Goal: Transaction & Acquisition: Purchase product/service

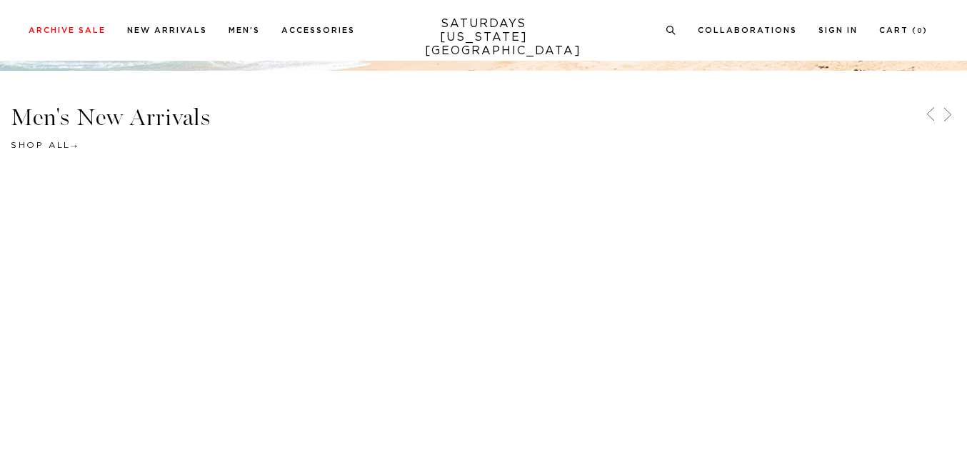
scroll to position [571, 0]
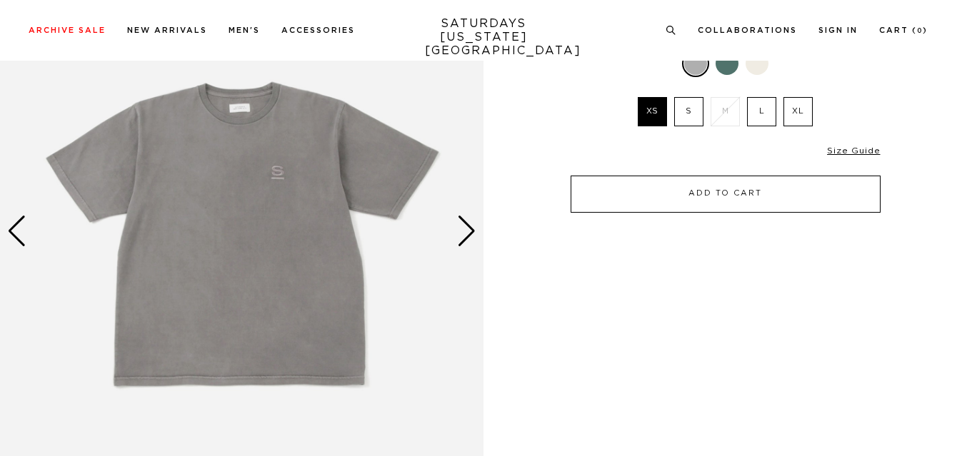
scroll to position [143, 0]
click at [681, 206] on button "Add to Cart" at bounding box center [726, 194] width 310 height 37
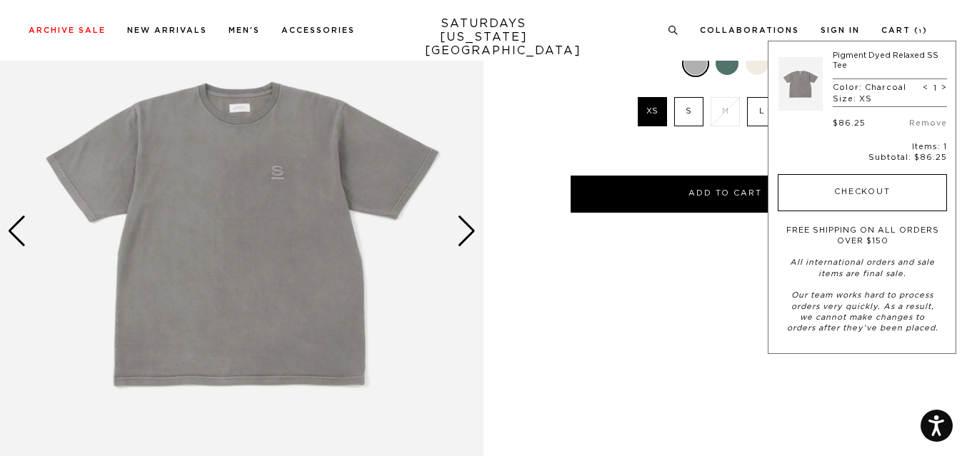
click at [858, 201] on button "Checkout" at bounding box center [862, 192] width 169 height 37
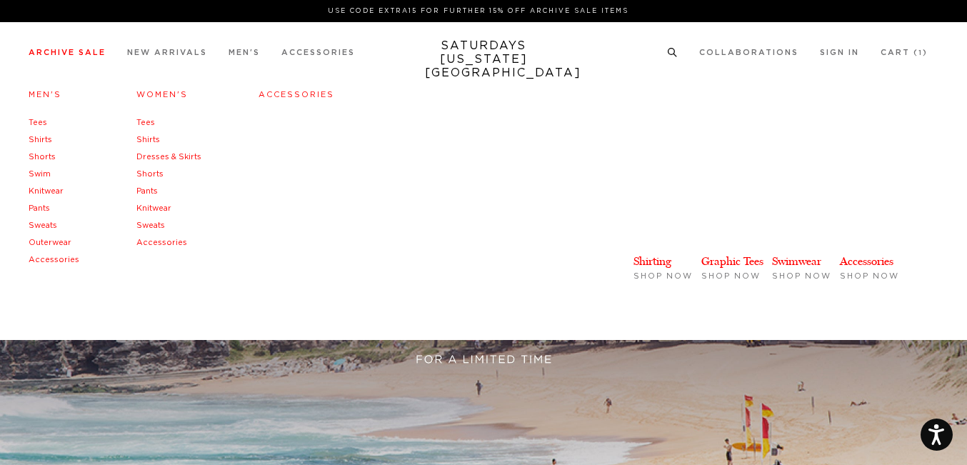
click at [48, 51] on link "Archive Sale" at bounding box center [67, 53] width 77 height 8
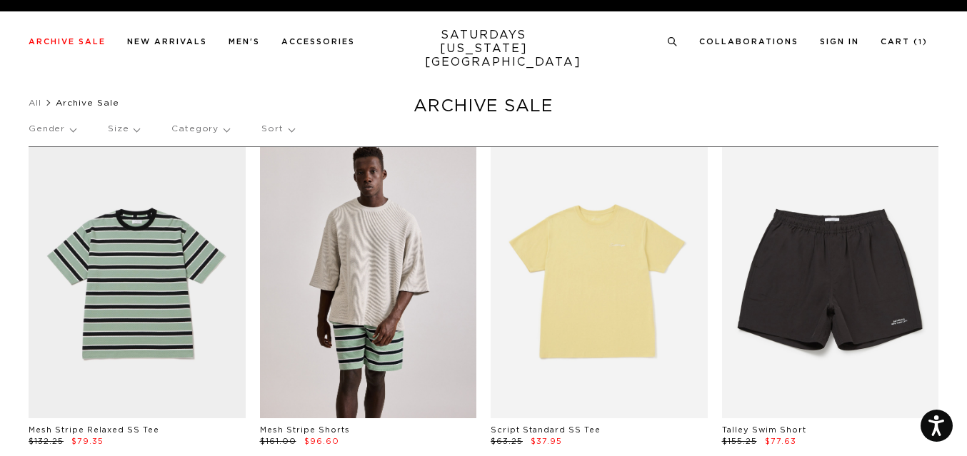
click at [367, 236] on link at bounding box center [368, 282] width 217 height 271
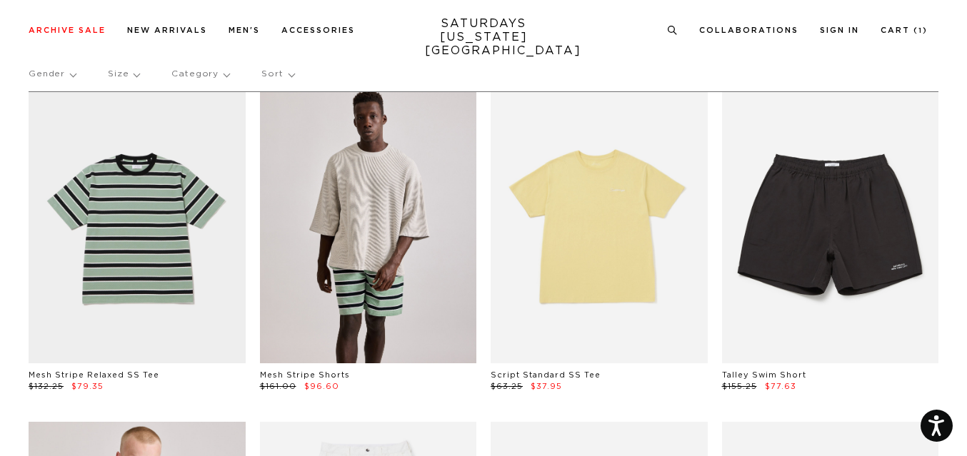
scroll to position [71, 0]
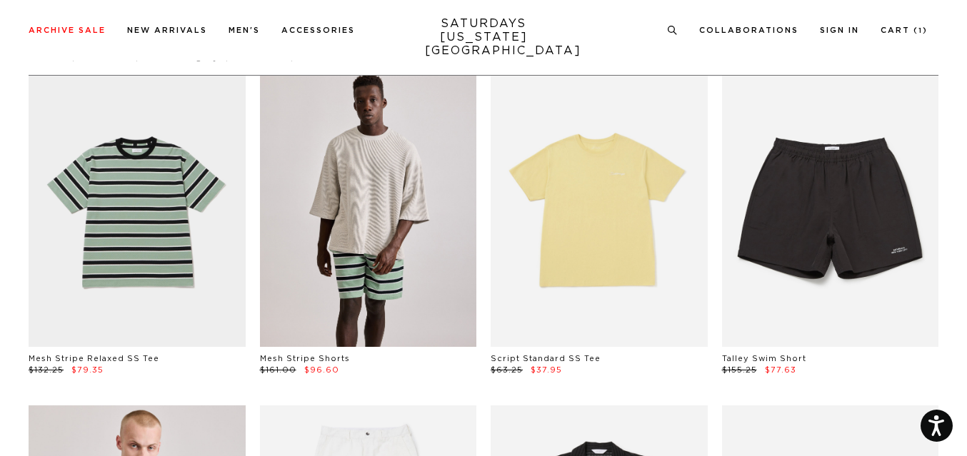
click at [377, 244] on link at bounding box center [368, 211] width 217 height 271
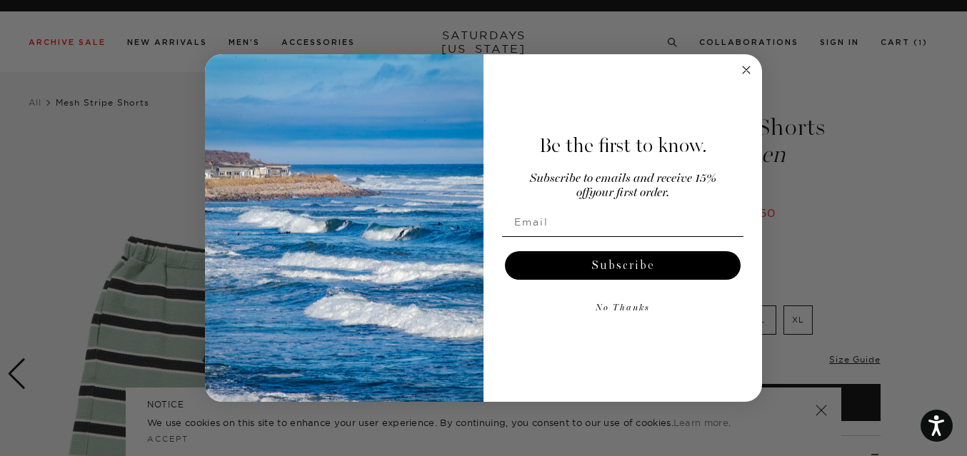
click at [742, 66] on circle "Close dialog" at bounding box center [746, 69] width 16 height 16
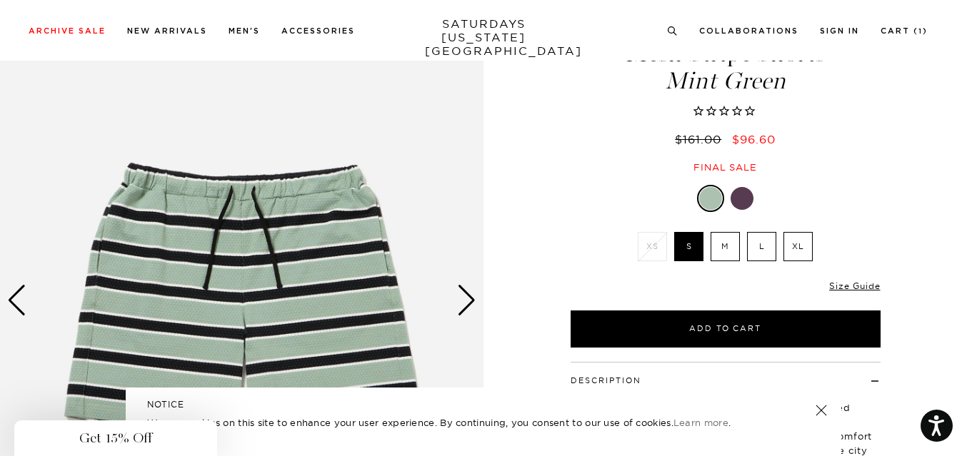
scroll to position [143, 0]
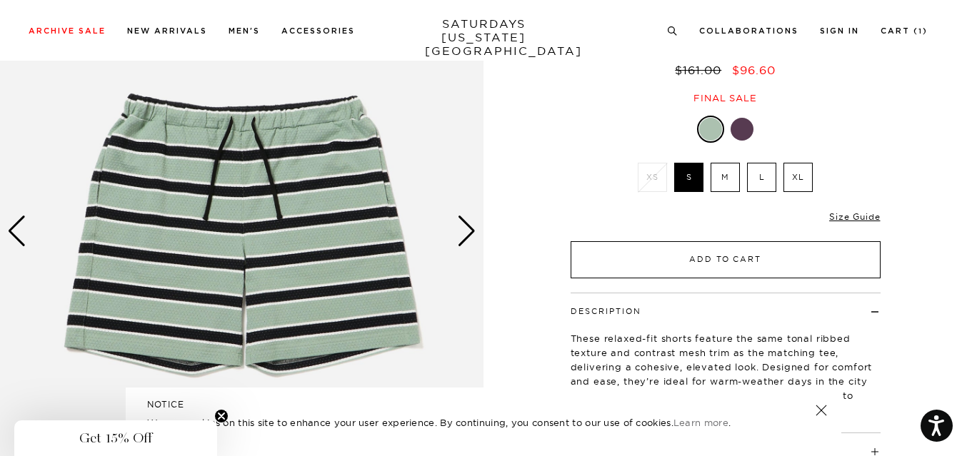
click at [720, 263] on button "Add to Cart" at bounding box center [726, 259] width 310 height 37
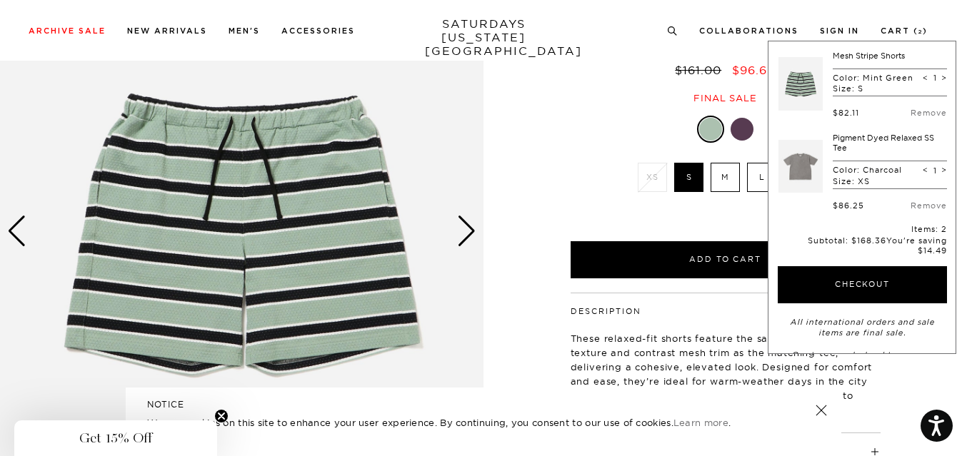
click at [849, 286] on button "Checkout" at bounding box center [862, 284] width 169 height 37
